Goal: Information Seeking & Learning: Learn about a topic

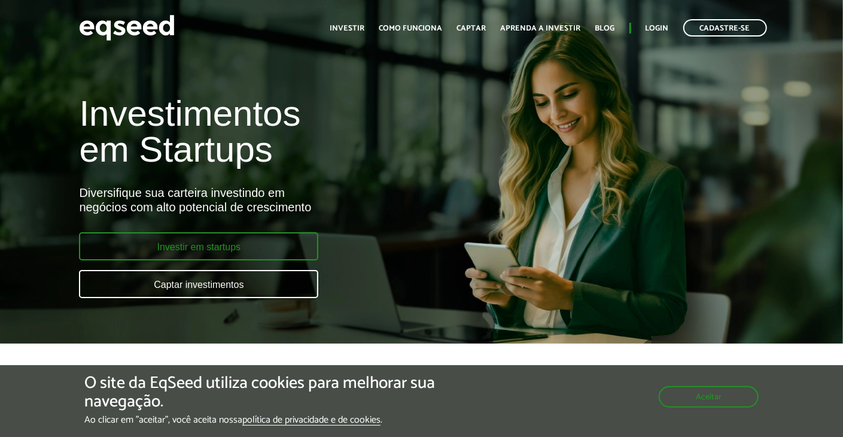
click at [211, 250] on link "Investir em startups" at bounding box center [198, 246] width 239 height 28
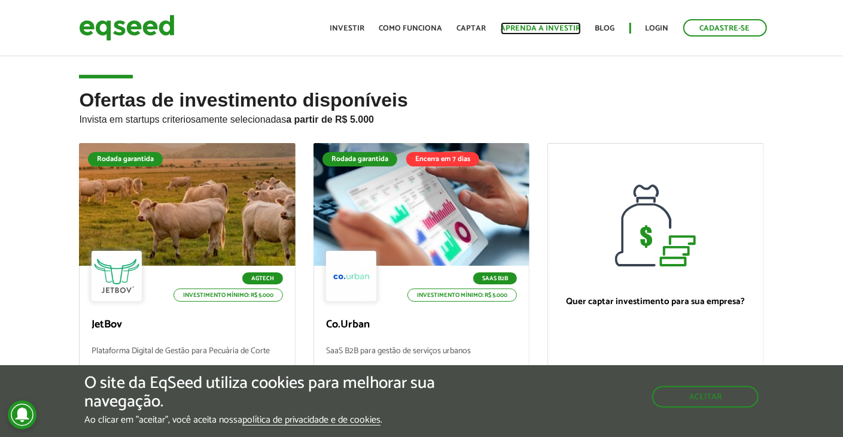
click at [559, 31] on link "Aprenda a investir" at bounding box center [541, 29] width 80 height 8
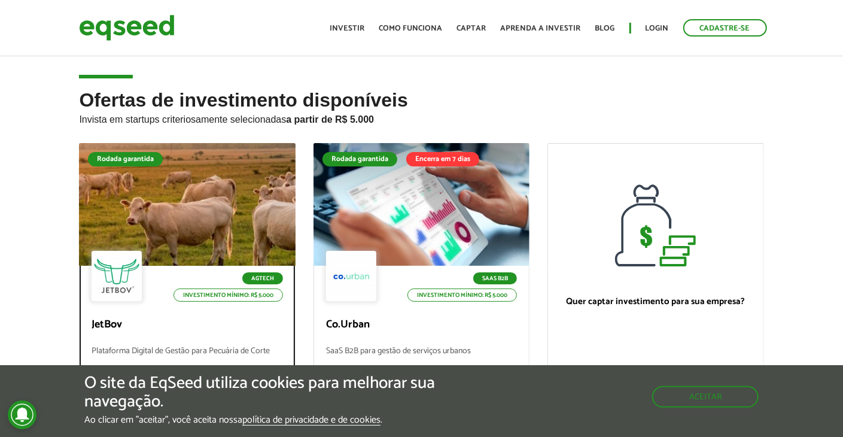
click at [166, 197] on div at bounding box center [187, 204] width 260 height 147
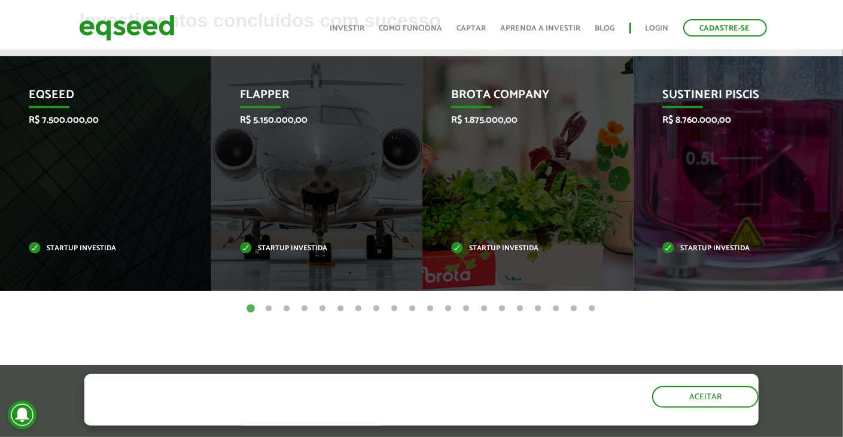
scroll to position [539, 0]
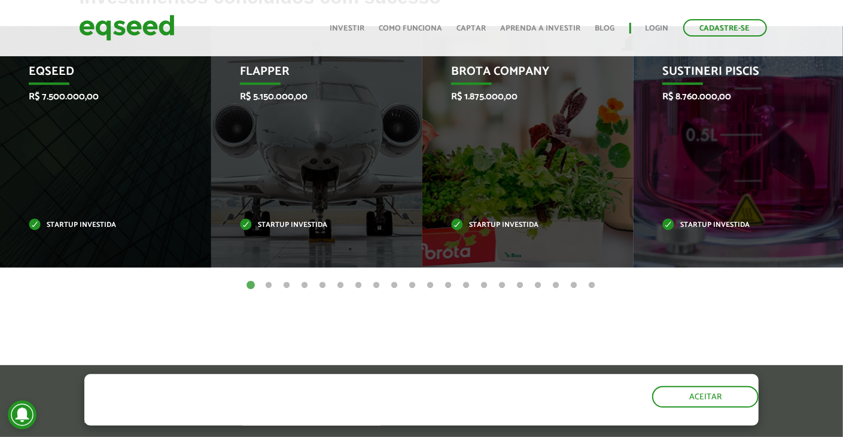
click at [268, 280] on button "2" at bounding box center [269, 285] width 12 height 12
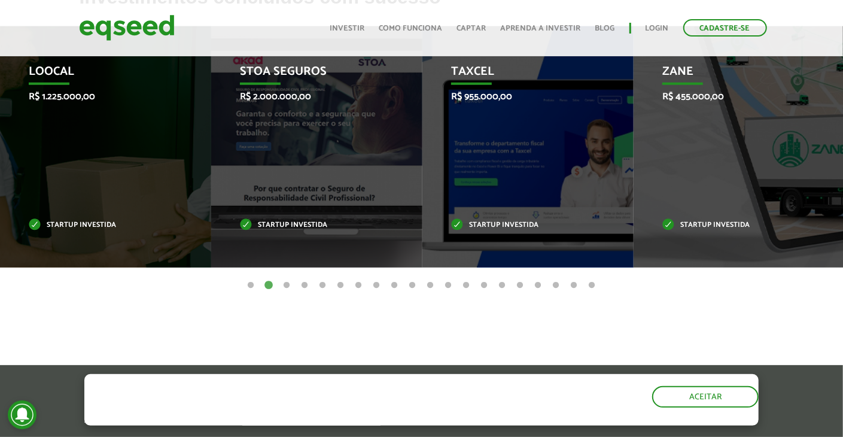
click at [288, 288] on button "3" at bounding box center [287, 285] width 12 height 12
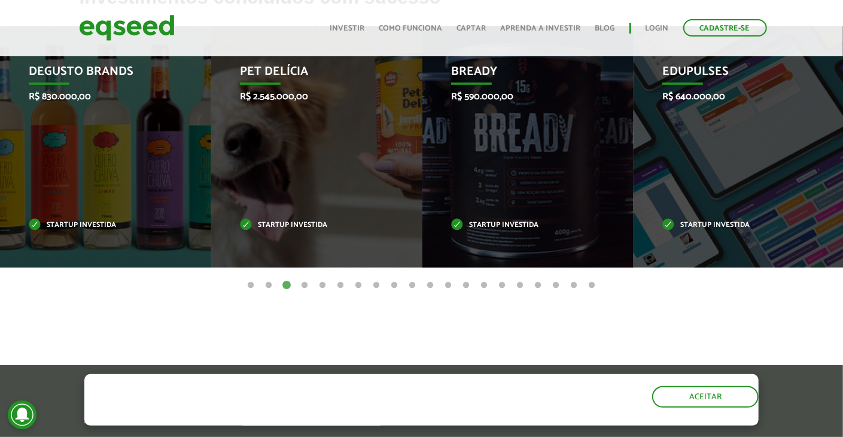
click at [309, 287] on button "4" at bounding box center [305, 285] width 12 height 12
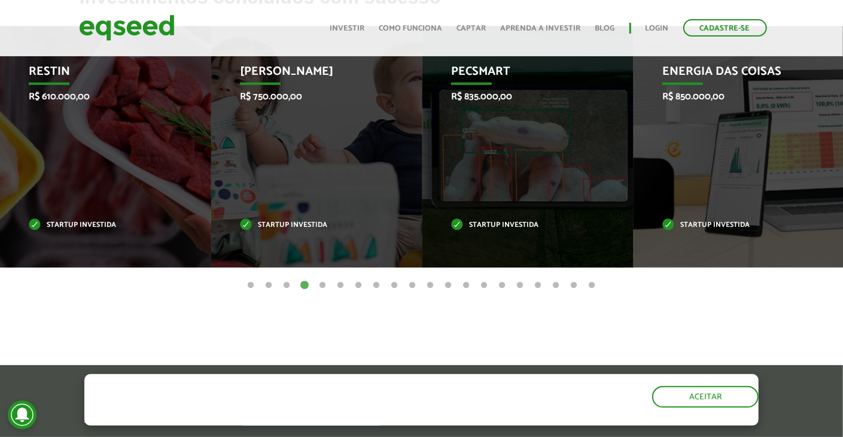
click at [324, 286] on button "5" at bounding box center [323, 285] width 12 height 12
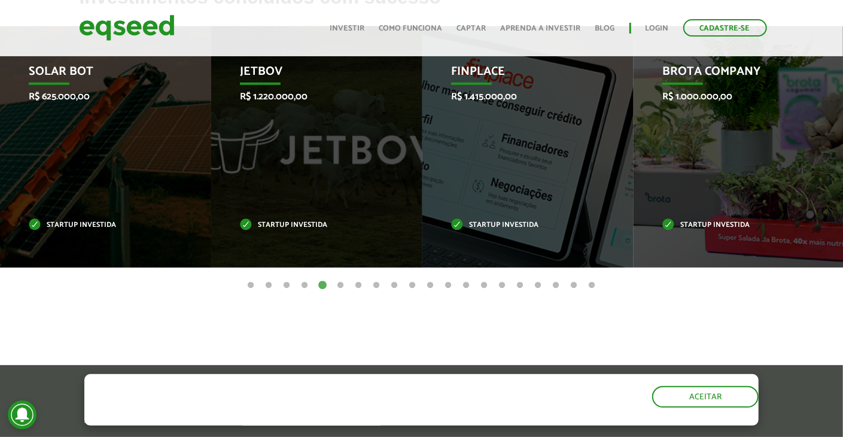
click at [388, 294] on article "Investimentos concluídos com sucesso Invoop R$ 250.000,00 Startup investida Pro…" at bounding box center [421, 172] width 843 height 370
click at [443, 287] on button "12" at bounding box center [449, 285] width 12 height 12
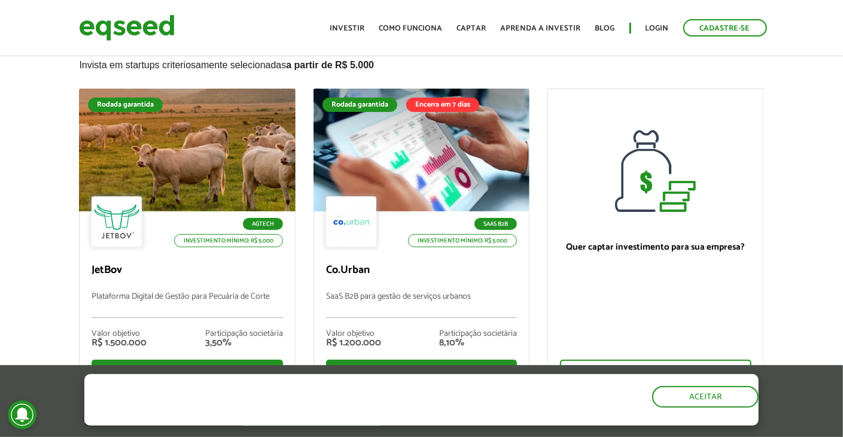
scroll to position [0, 0]
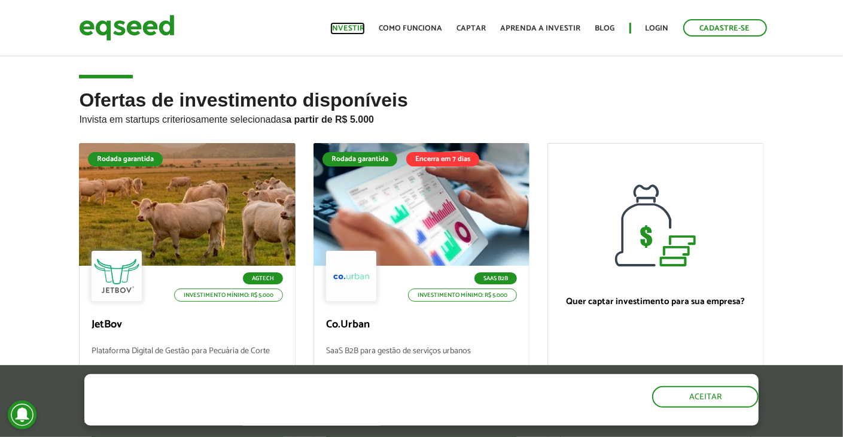
click at [354, 25] on link "Investir" at bounding box center [347, 29] width 35 height 8
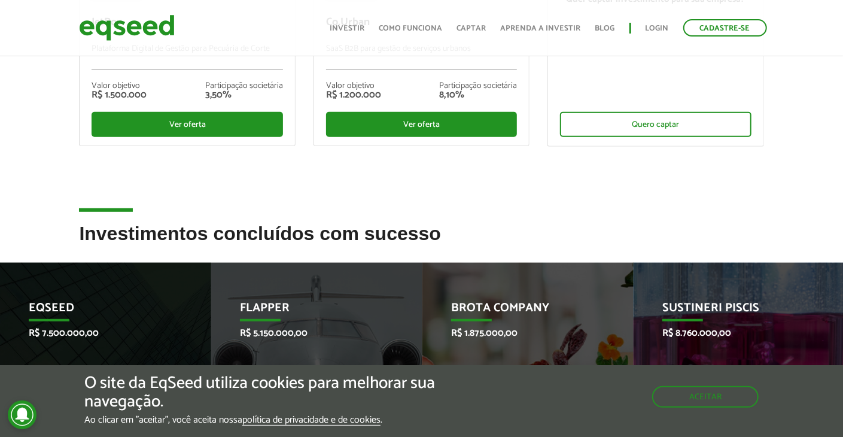
scroll to position [359, 0]
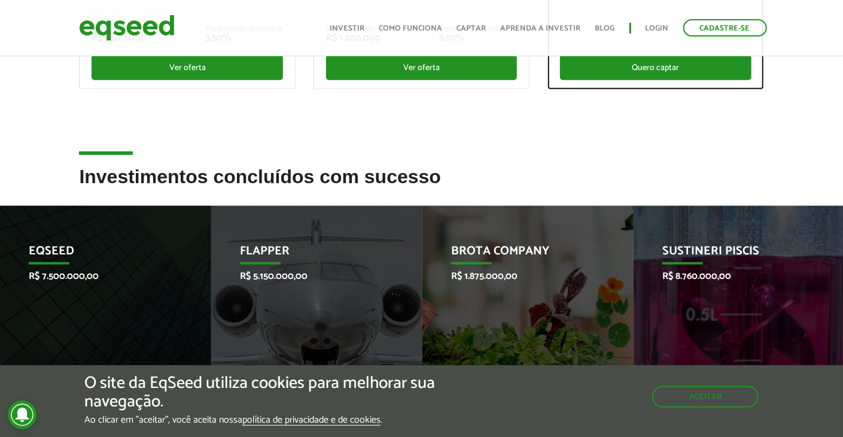
click at [594, 75] on div "Quero captar" at bounding box center [655, 67] width 191 height 25
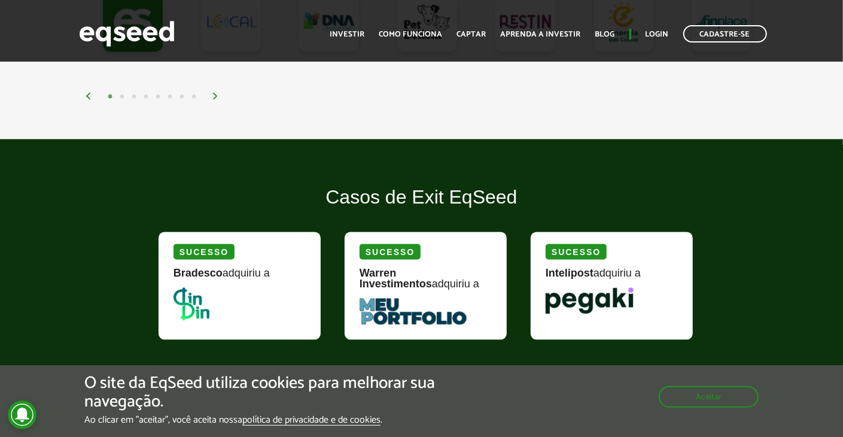
scroll to position [1197, 0]
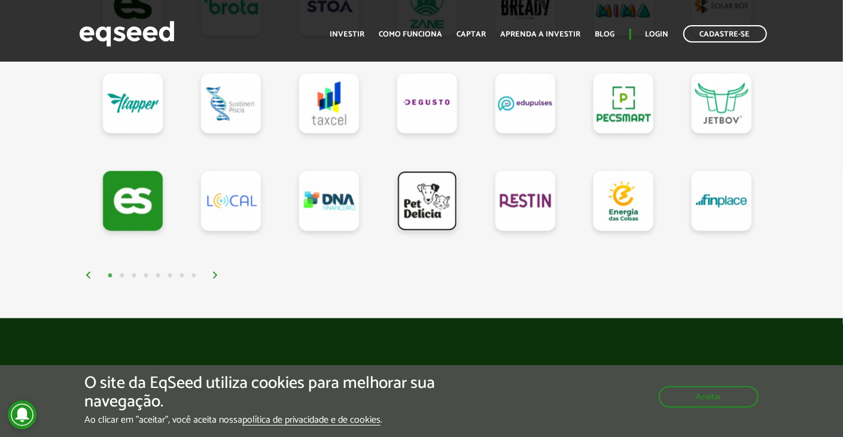
click at [417, 184] on link at bounding box center [427, 201] width 60 height 60
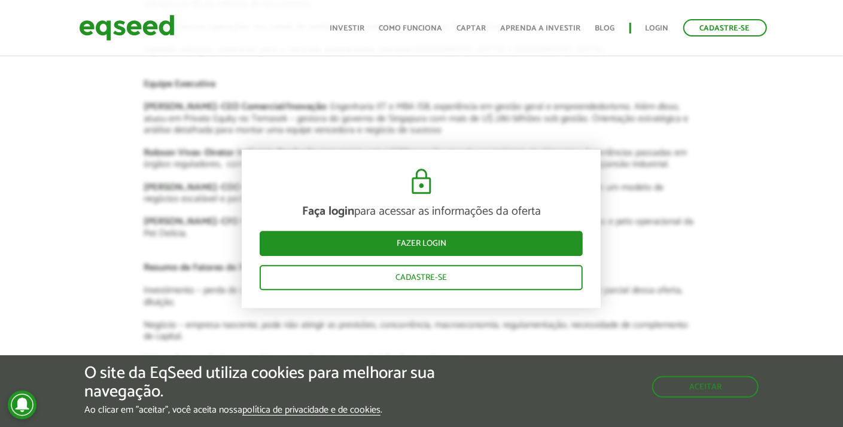
scroll to position [1751, 0]
